Goal: Information Seeking & Learning: Learn about a topic

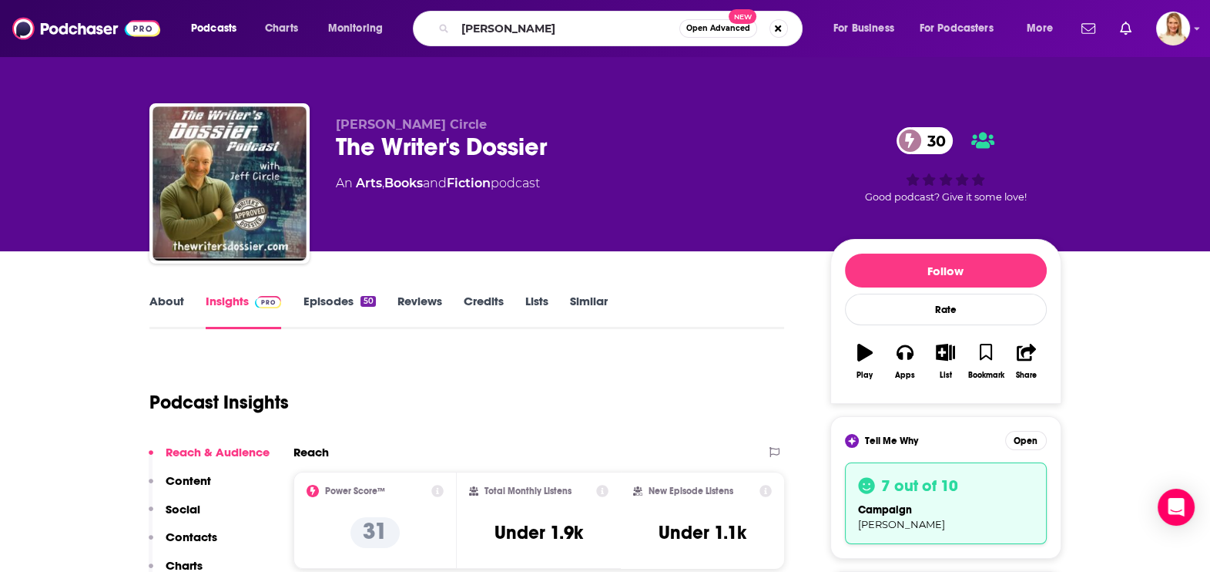
type input "[PERSON_NAME]"
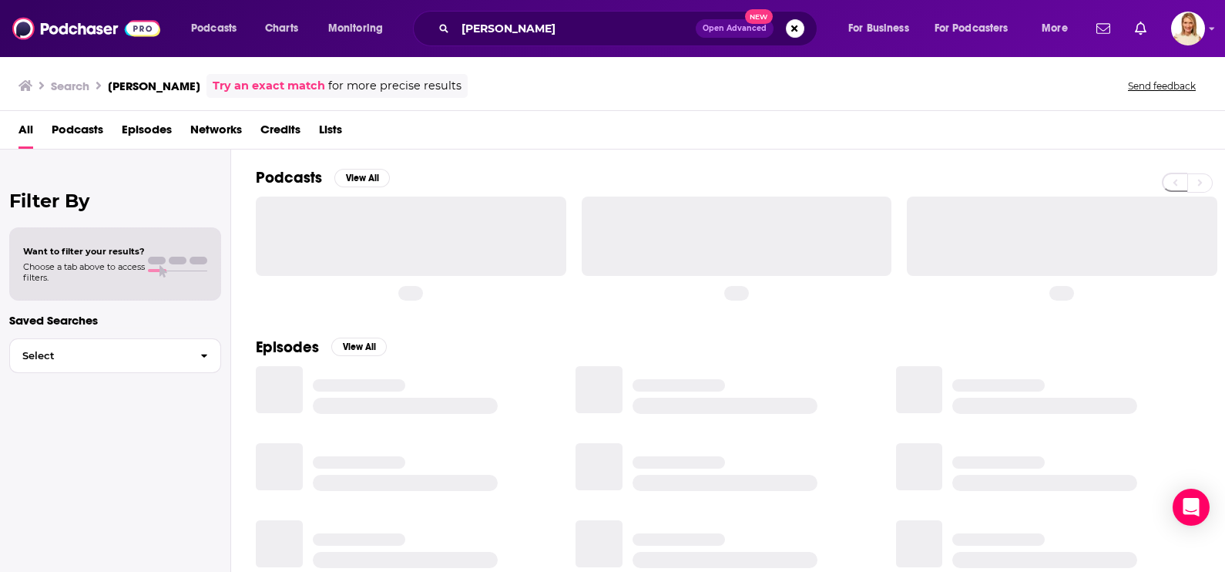
click at [88, 127] on span "Podcasts" at bounding box center [78, 133] width 52 height 32
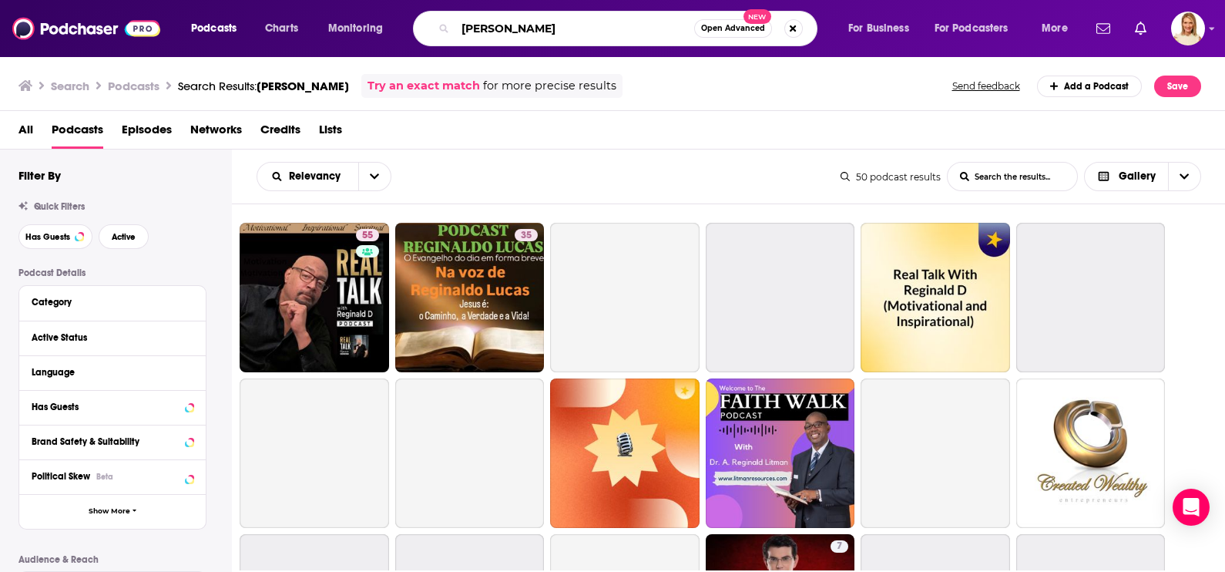
drag, startPoint x: 541, startPoint y: 30, endPoint x: 446, endPoint y: 35, distance: 94.9
click at [446, 35] on div "[PERSON_NAME] Advanced New" at bounding box center [615, 28] width 404 height 35
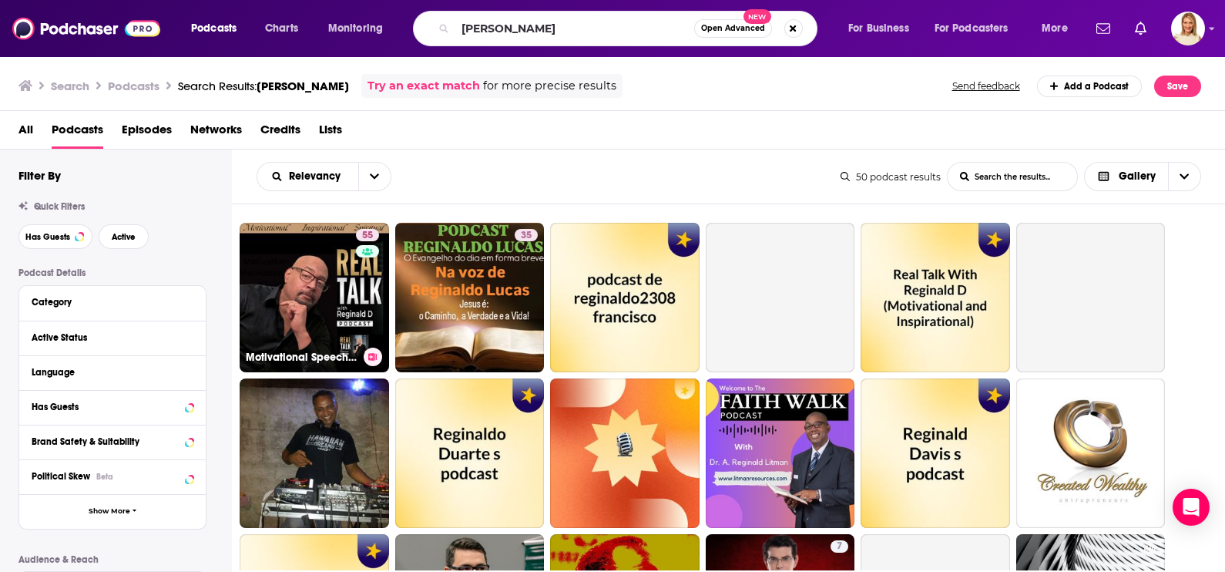
click at [354, 293] on link "55 Motivational Speeches, Inspiration & Real Talk with [PERSON_NAME] (Motivatio…" at bounding box center [314, 297] width 149 height 149
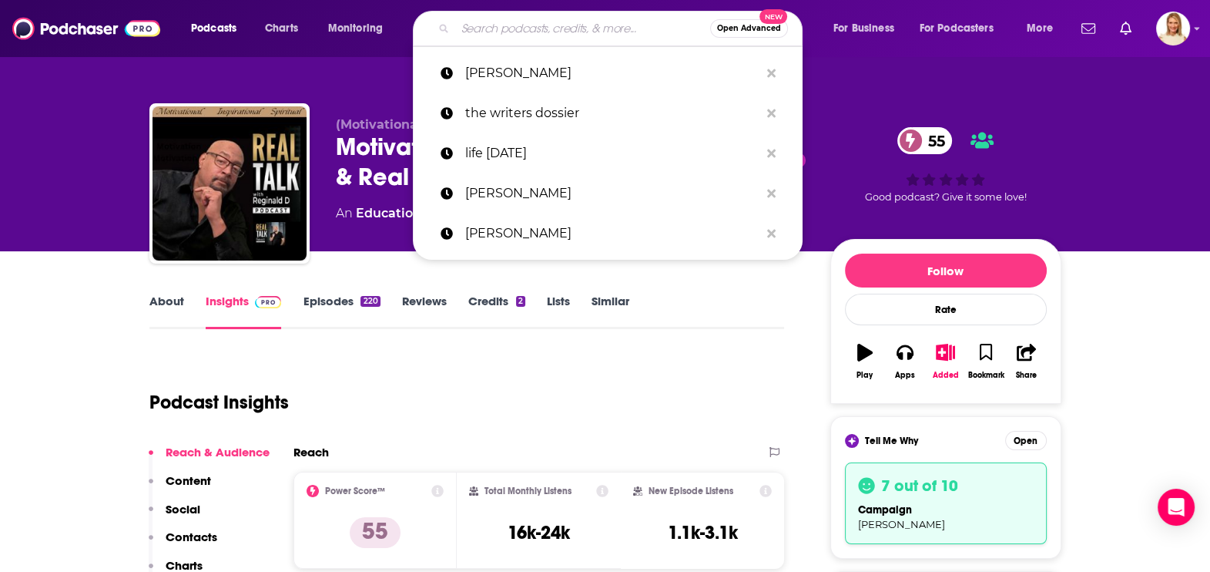
click at [498, 31] on input "Search podcasts, credits, & more..." at bounding box center [582, 28] width 255 height 25
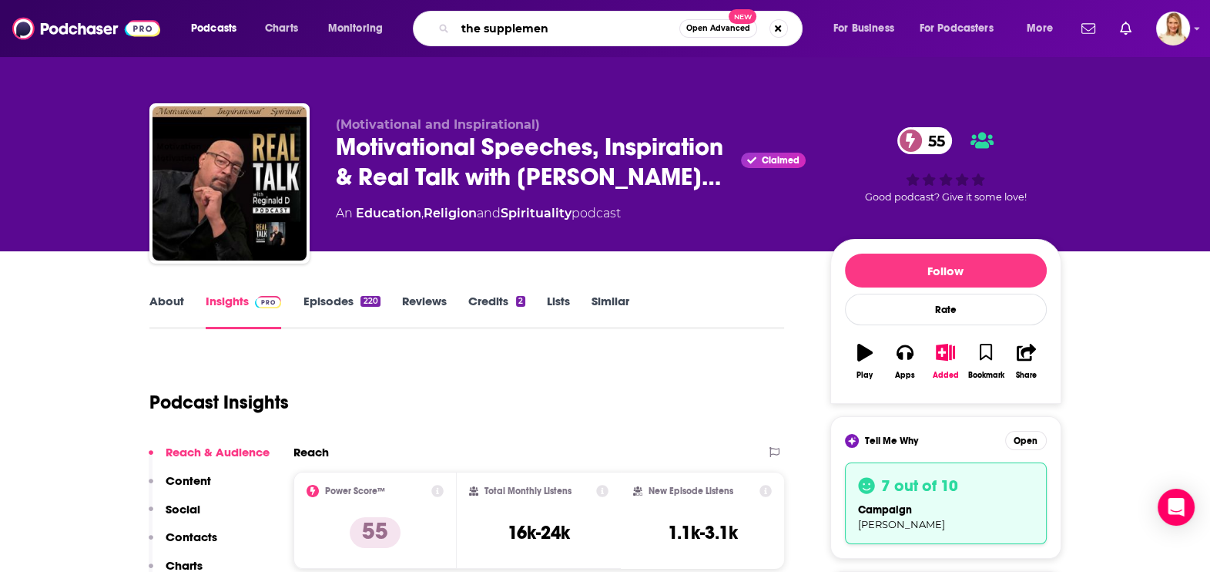
type input "the supplement"
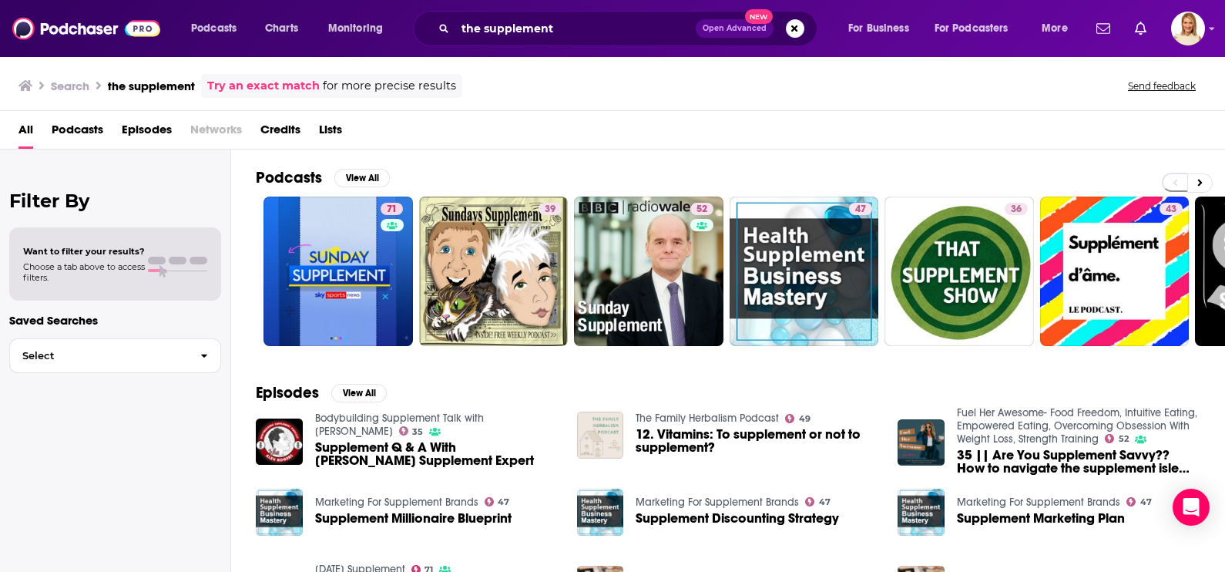
click at [100, 125] on span "Podcasts" at bounding box center [78, 133] width 52 height 32
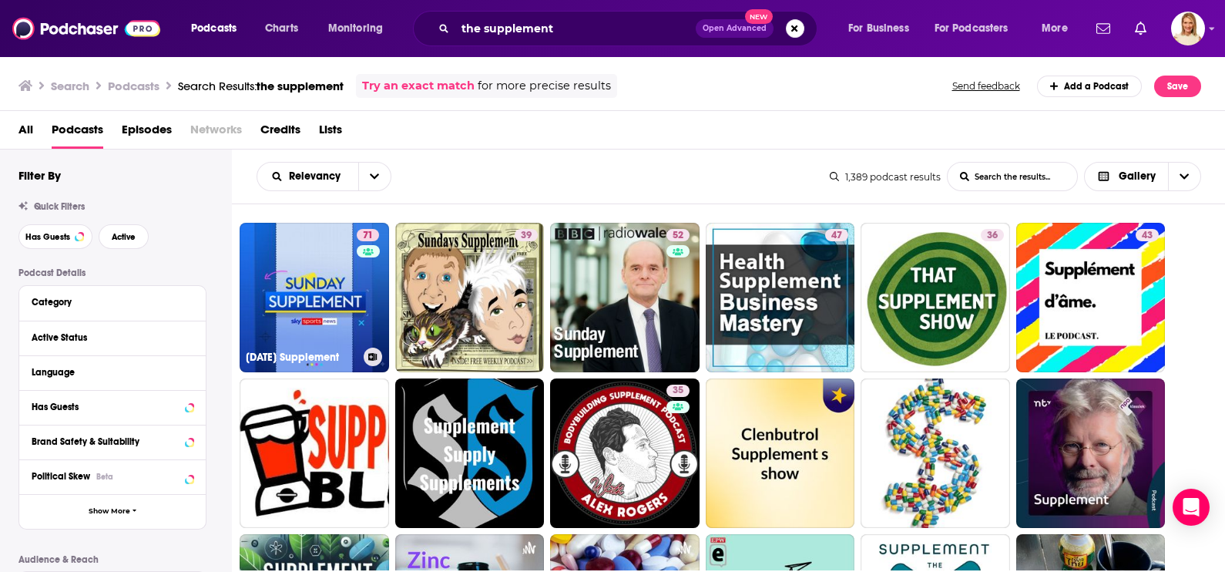
click at [324, 272] on link "71 [DATE] Supplement" at bounding box center [314, 297] width 149 height 149
click at [940, 260] on link "36 That Supplement Show" at bounding box center [935, 297] width 149 height 149
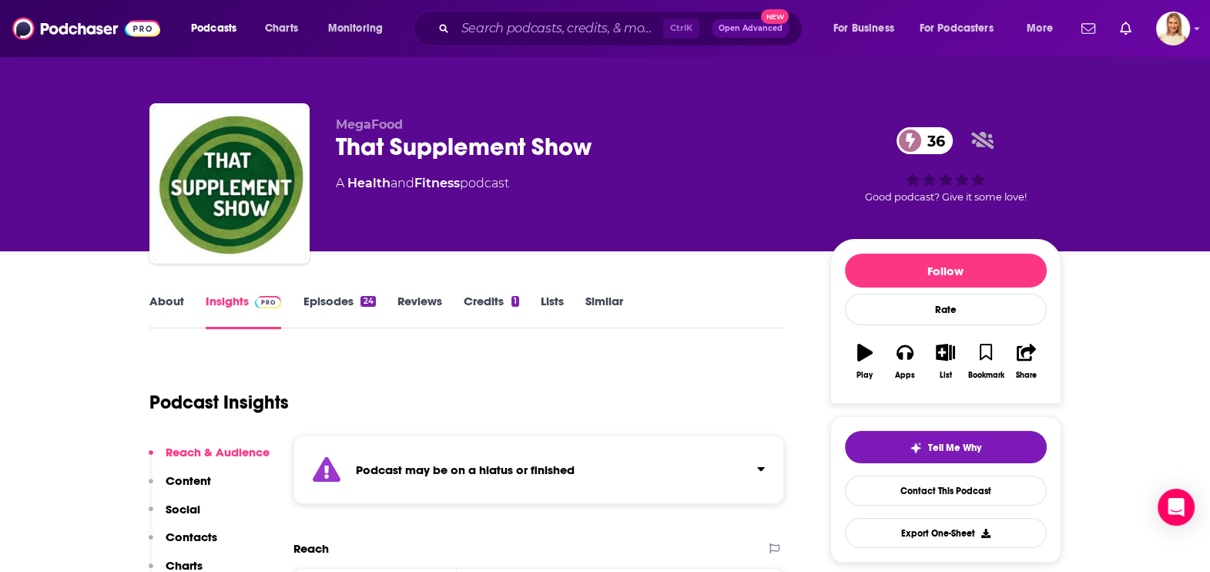
click at [155, 300] on link "About" at bounding box center [166, 311] width 35 height 35
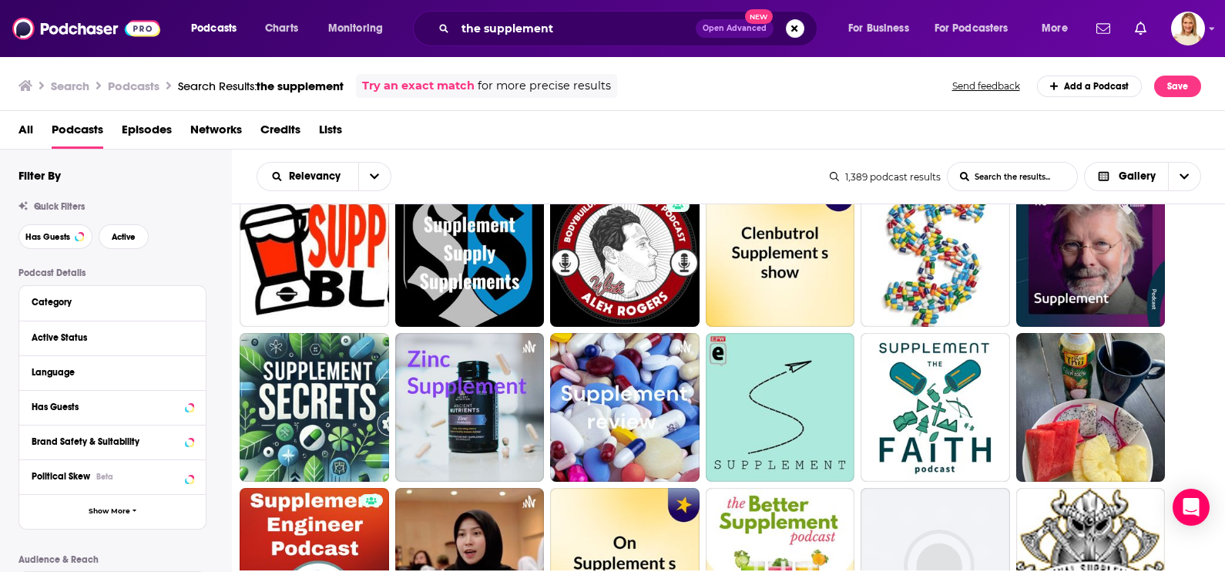
scroll to position [192, 0]
